Goal: Information Seeking & Learning: Learn about a topic

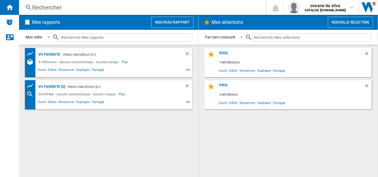
click at [93, 54] on div "- Profil par défaut (21)" at bounding box center [116, 54] width 112 height 7
click at [53, 55] on div "vu favorite" at bounding box center [49, 54] width 24 height 7
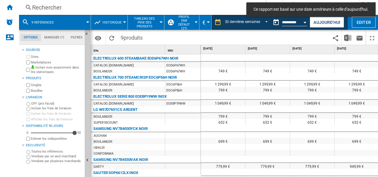
click at [53, 24] on span "9 références" at bounding box center [43, 23] width 22 height 4
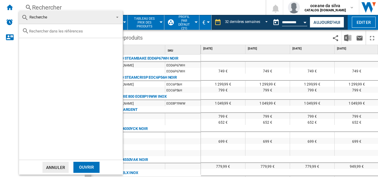
click at [65, 33] on div at bounding box center [71, 31] width 104 height 14
click at [66, 31] on input "text" at bounding box center [74, 31] width 91 height 4
paste input "EOB8S39H"
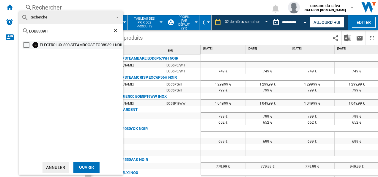
type input "EOB8S39H"
click at [94, 45] on div "ELECTROLUX 800 STEAMBOOST EOB8S39H NOIR" at bounding box center [81, 45] width 82 height 6
click at [88, 168] on div "Ouvrir" at bounding box center [86, 167] width 26 height 11
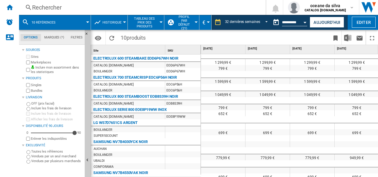
scroll to position [22, 0]
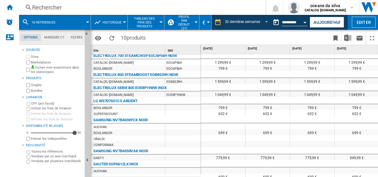
drag, startPoint x: 211, startPoint y: 174, endPoint x: 259, endPoint y: 173, distance: 47.6
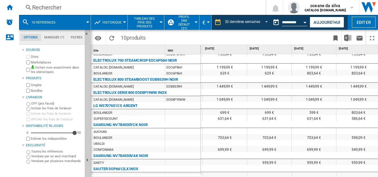
scroll to position [0, 0]
